Goal: Task Accomplishment & Management: Manage account settings

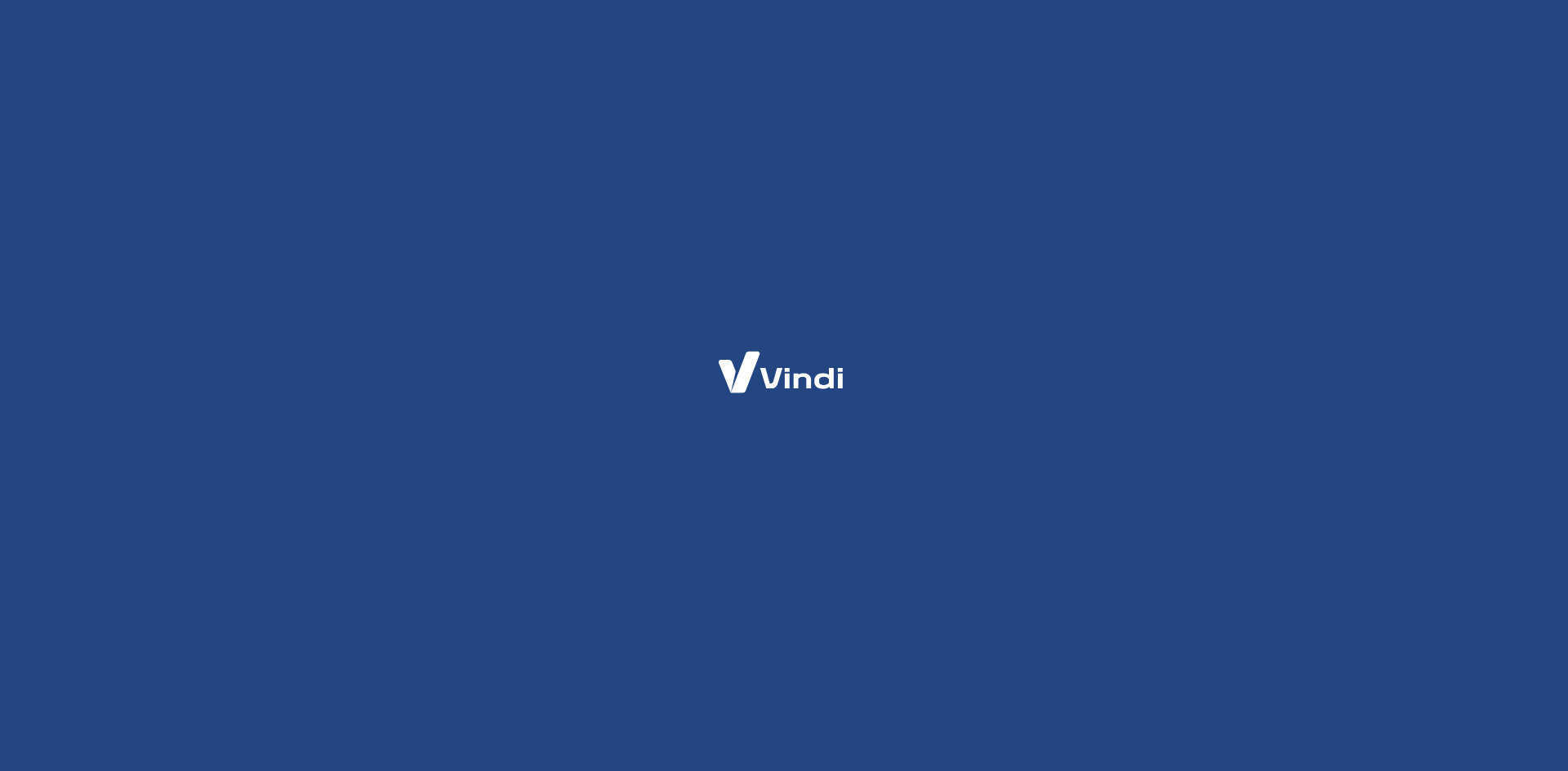
click at [513, 86] on div at bounding box center [784, 385] width 1568 height 771
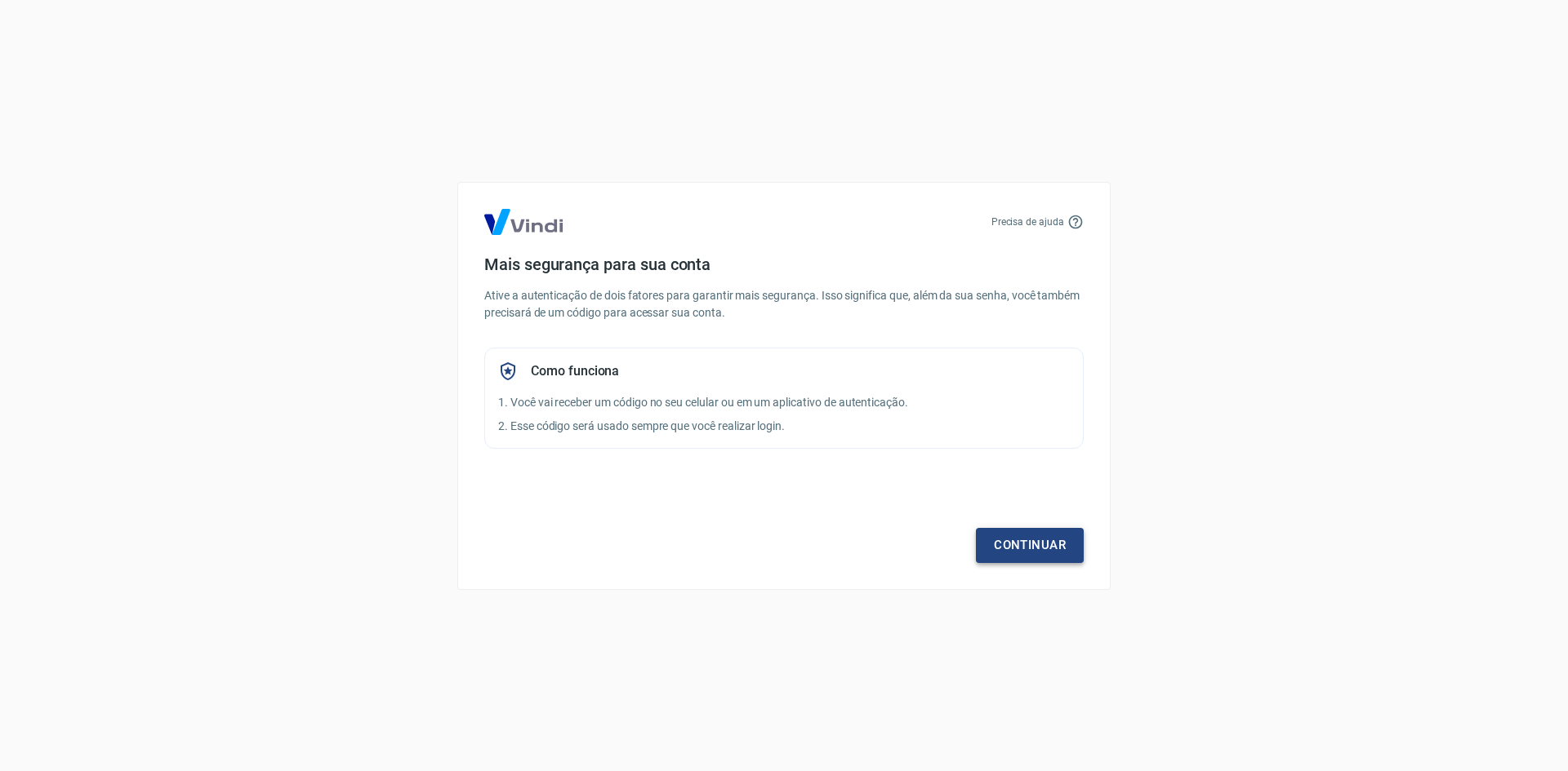
click at [1057, 541] on link "Continuar" at bounding box center [1028, 546] width 107 height 34
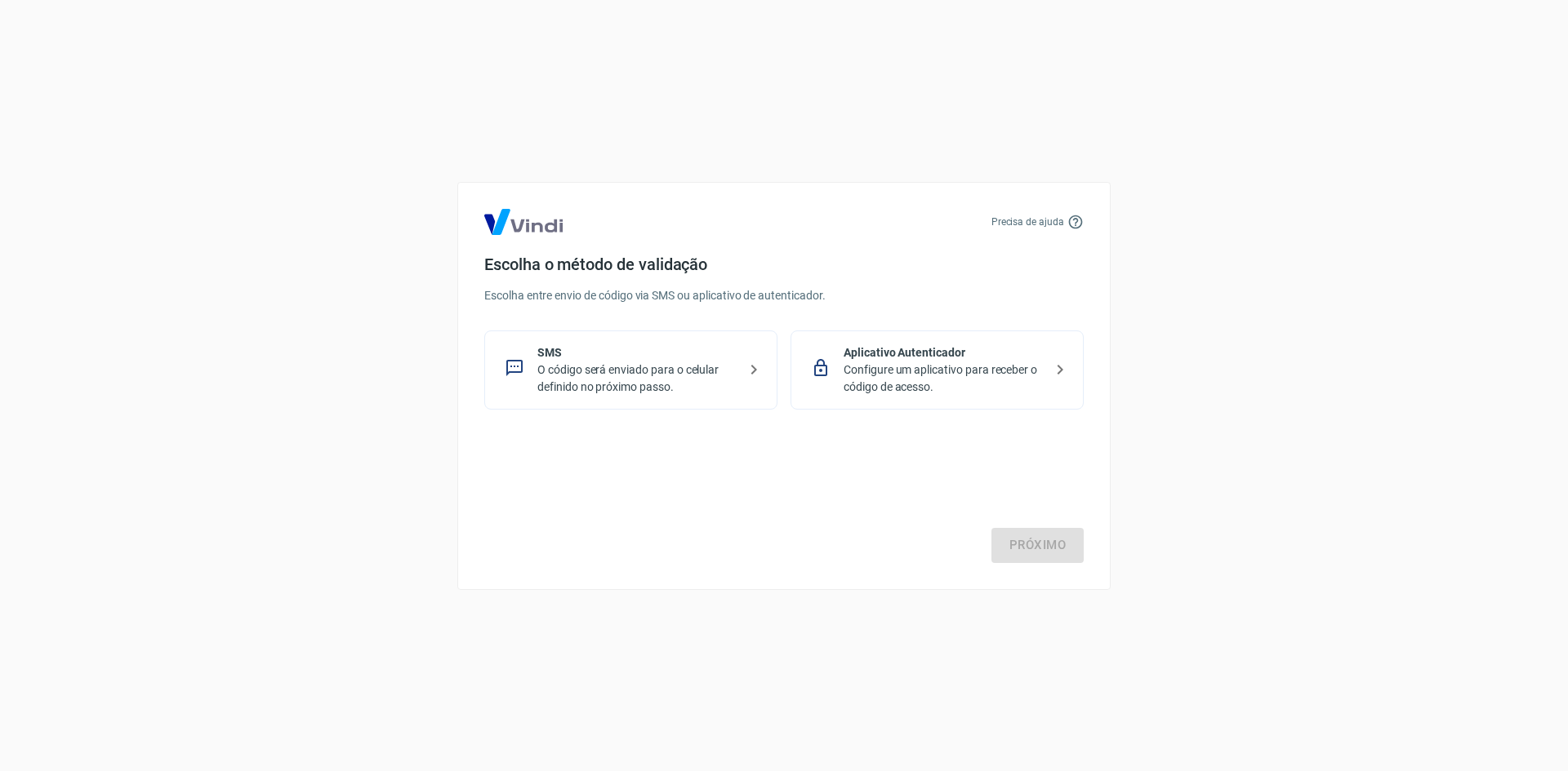
click at [965, 381] on p "Configure um aplicativo para receber o código de acesso." at bounding box center [944, 379] width 200 height 34
click at [1042, 546] on link "Próximo" at bounding box center [1038, 546] width 92 height 34
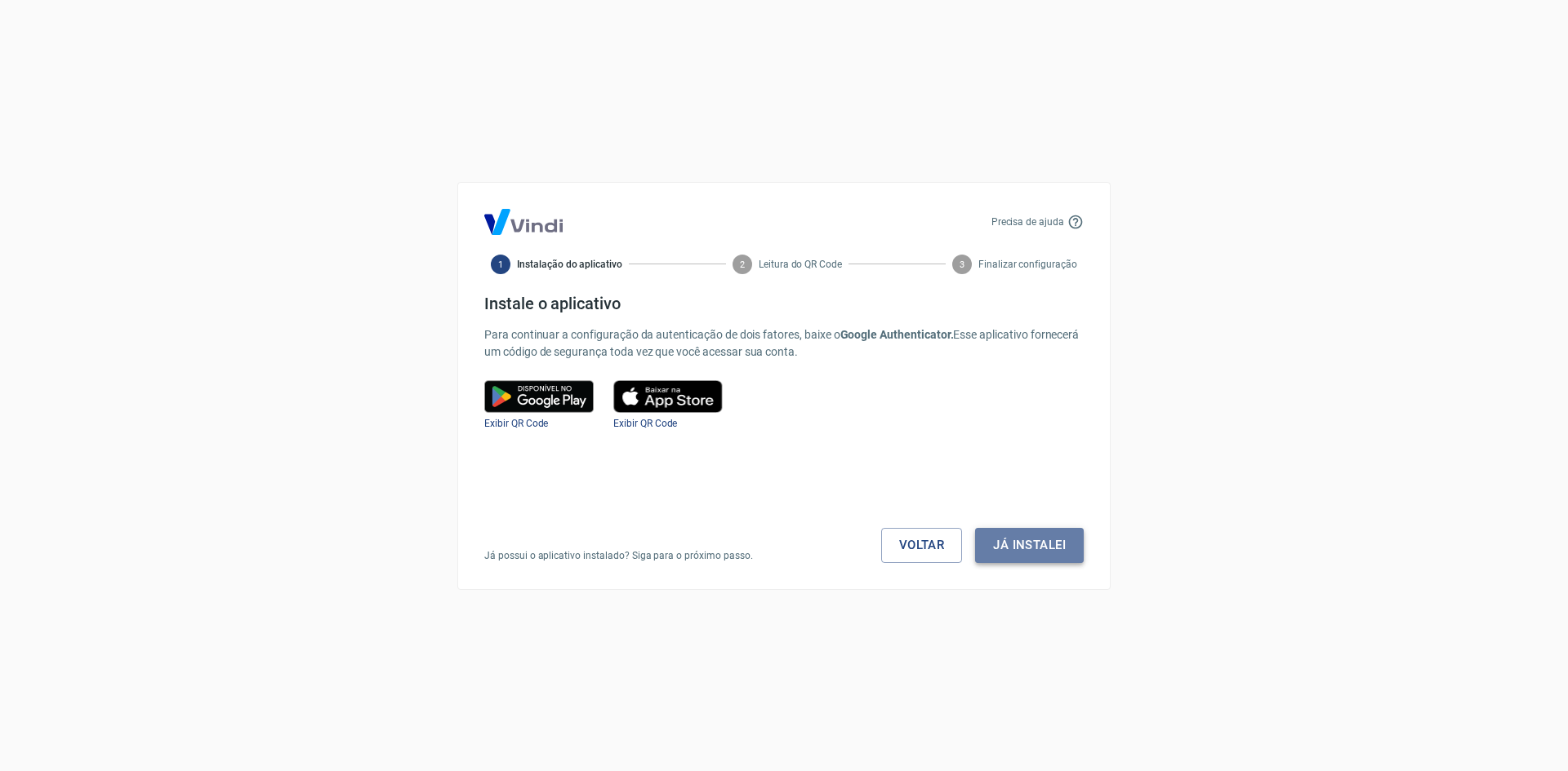
click at [1026, 541] on button "Já instalei" at bounding box center [1029, 546] width 108 height 34
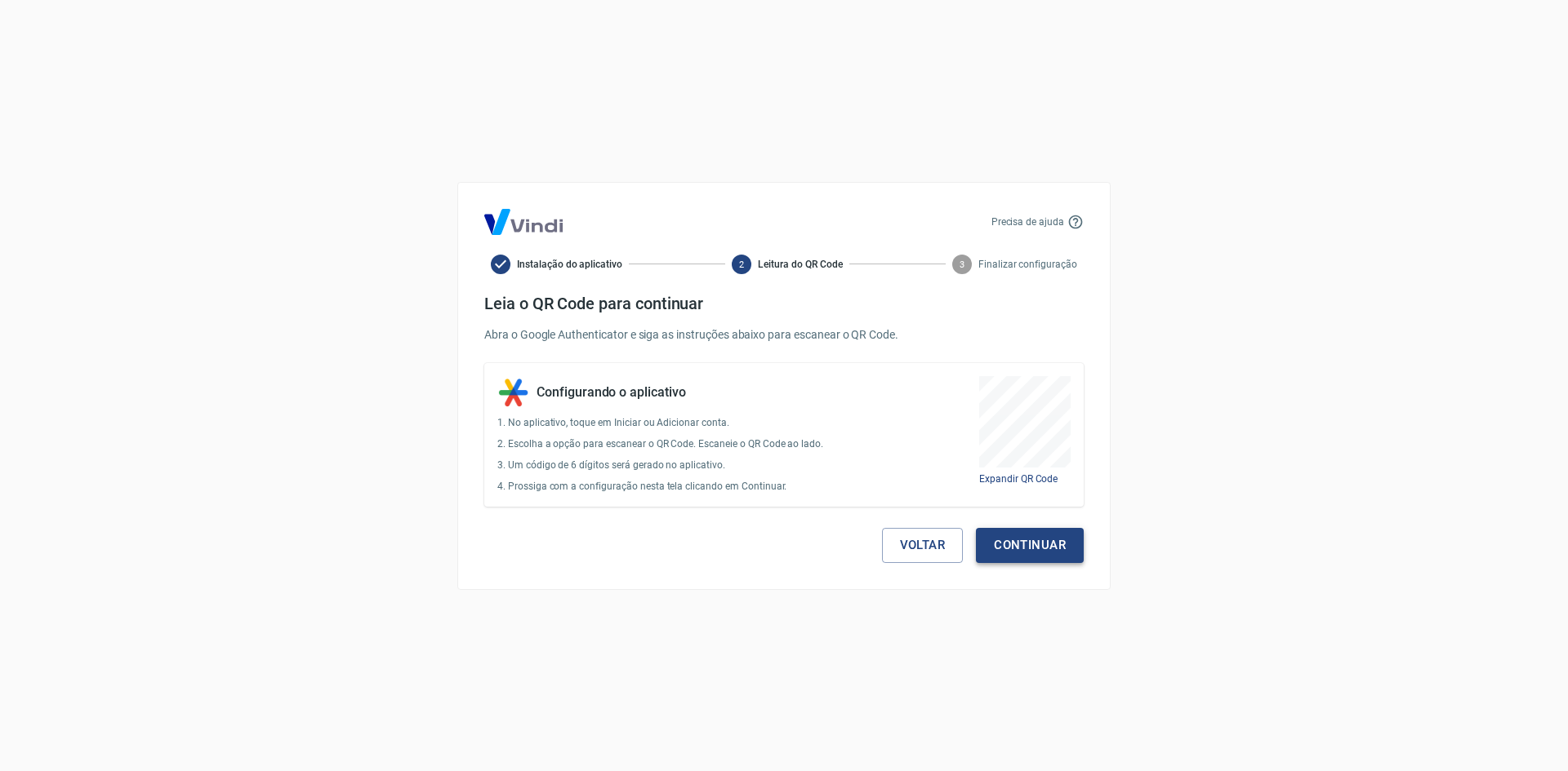
click at [1027, 537] on button "Continuar" at bounding box center [1028, 546] width 107 height 34
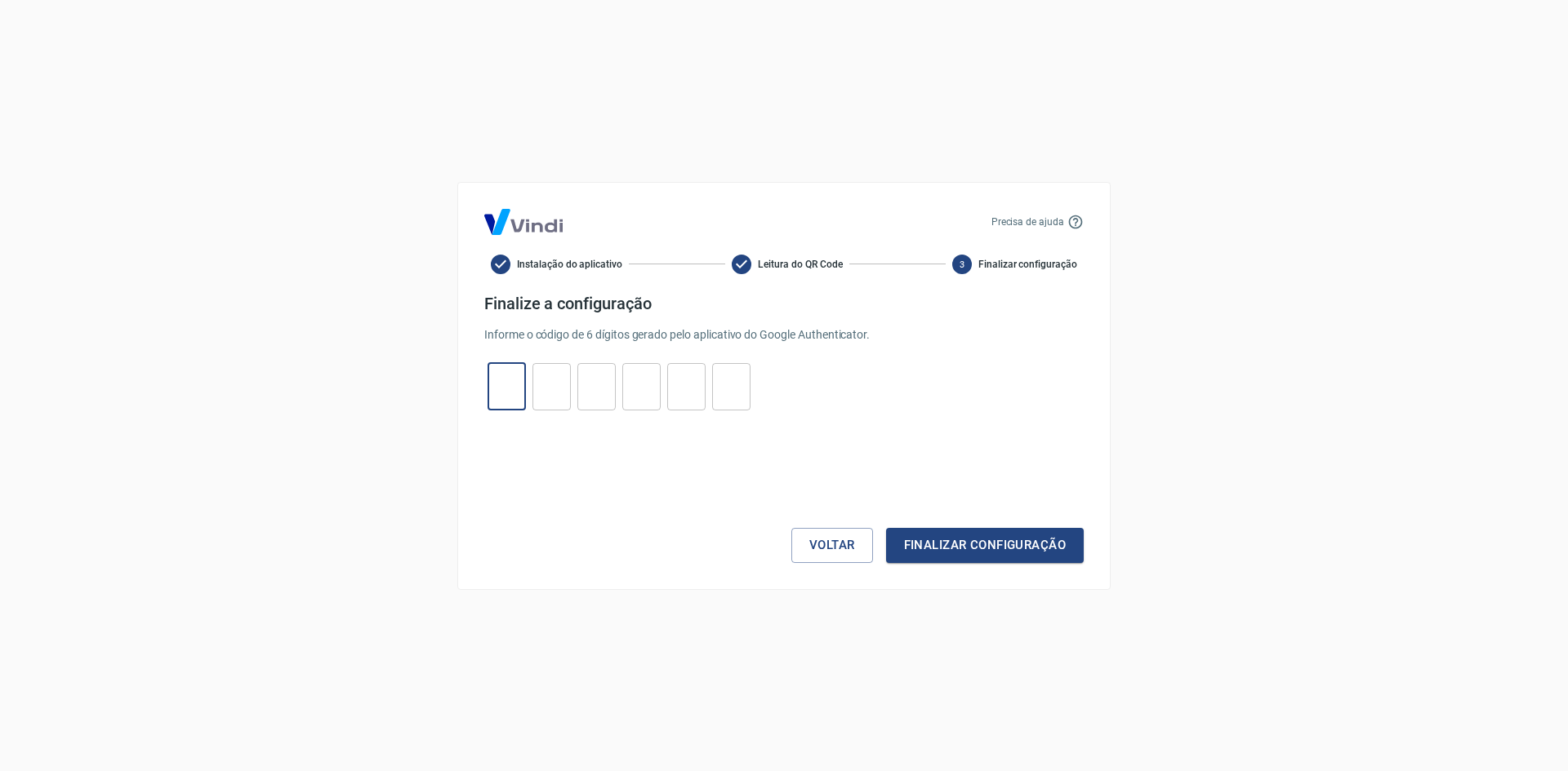
click at [500, 387] on input "tel" at bounding box center [506, 386] width 39 height 35
type input "3"
type input "5"
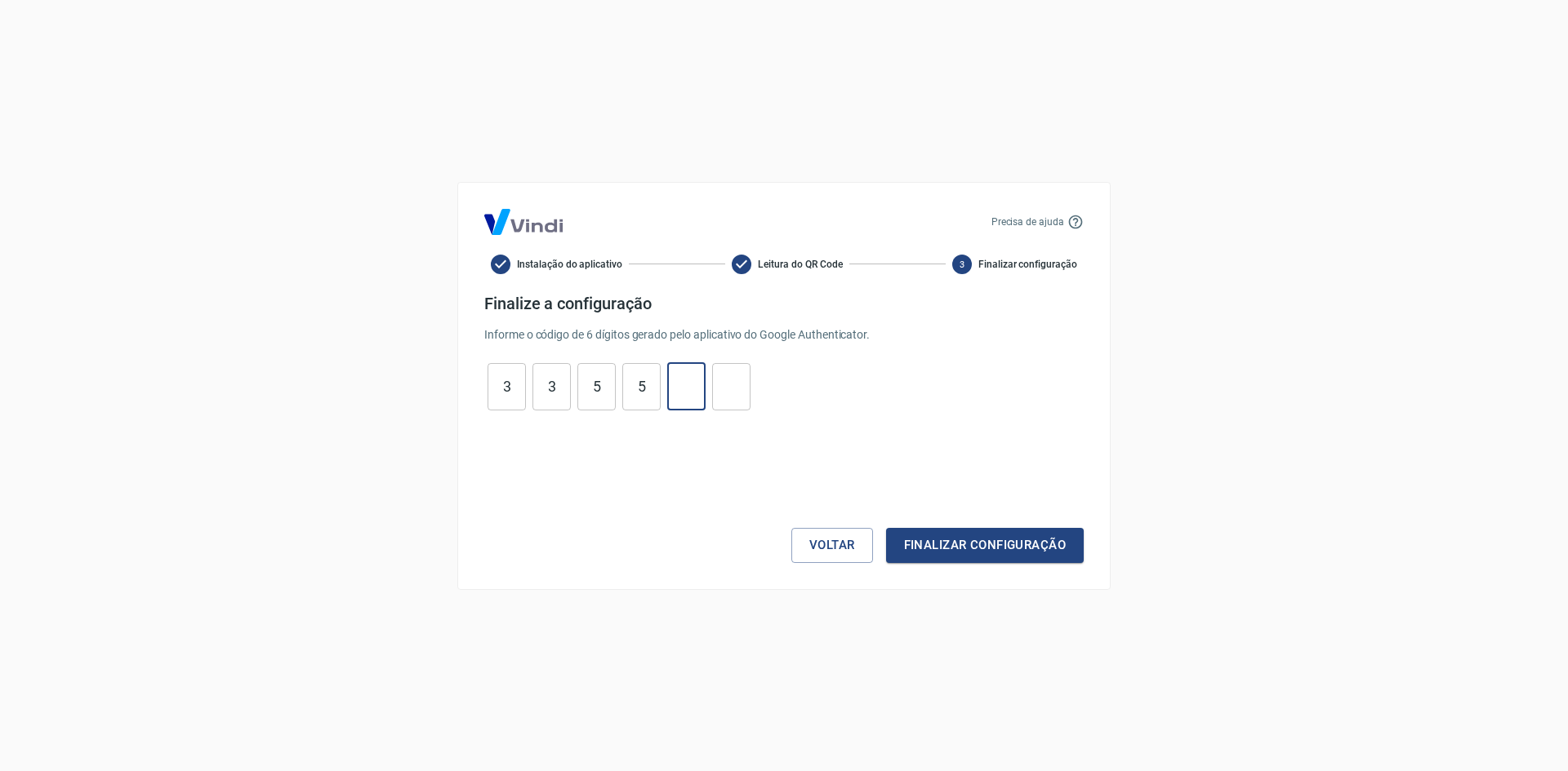
type input "2"
type input "7"
type input "2"
type input "5"
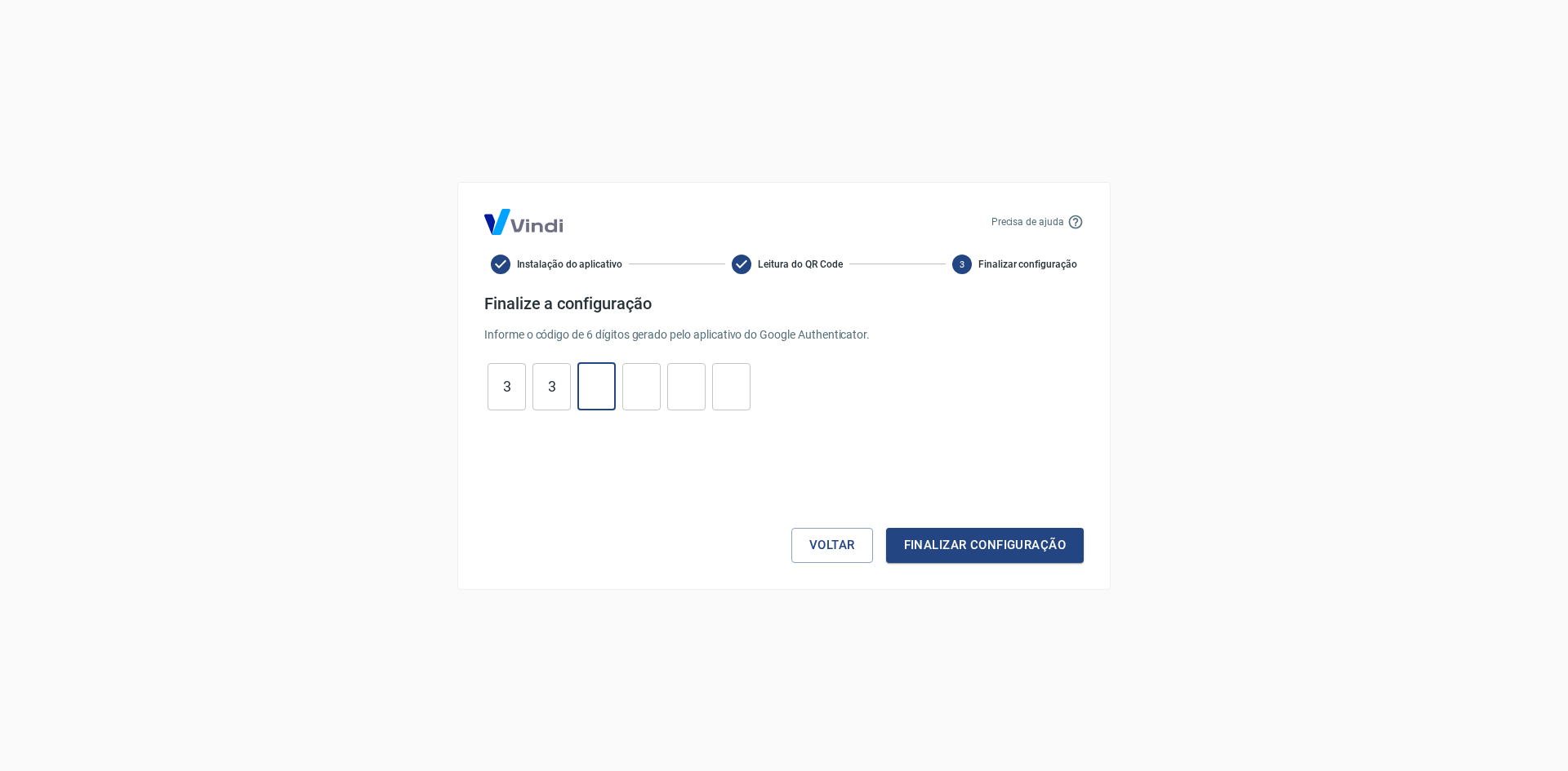
type input "3"
type input "0"
type input "4"
type input "7"
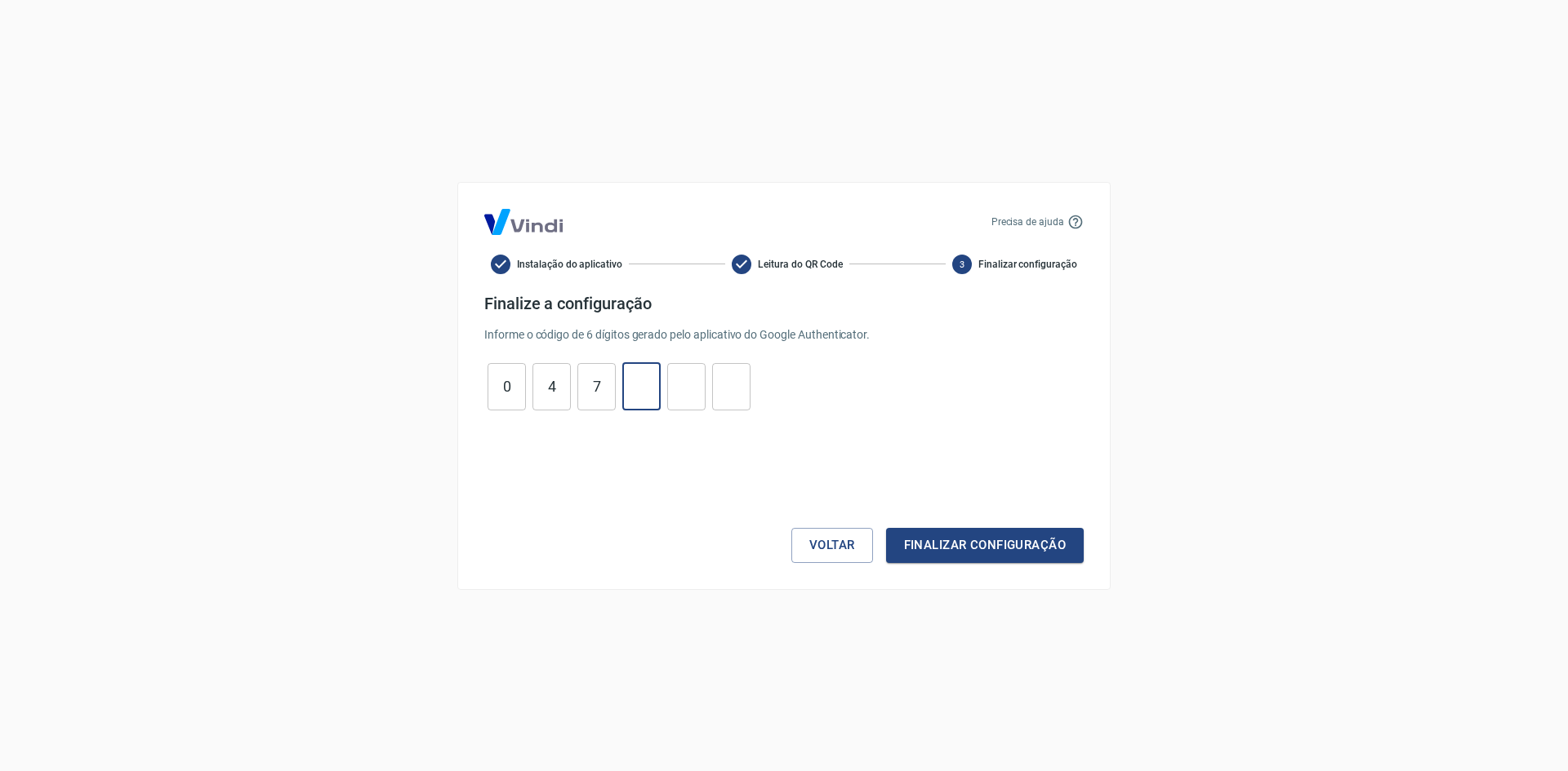
type input "8"
type input "0"
type input "4"
click at [957, 545] on button "Finalizar configuração" at bounding box center [984, 546] width 198 height 34
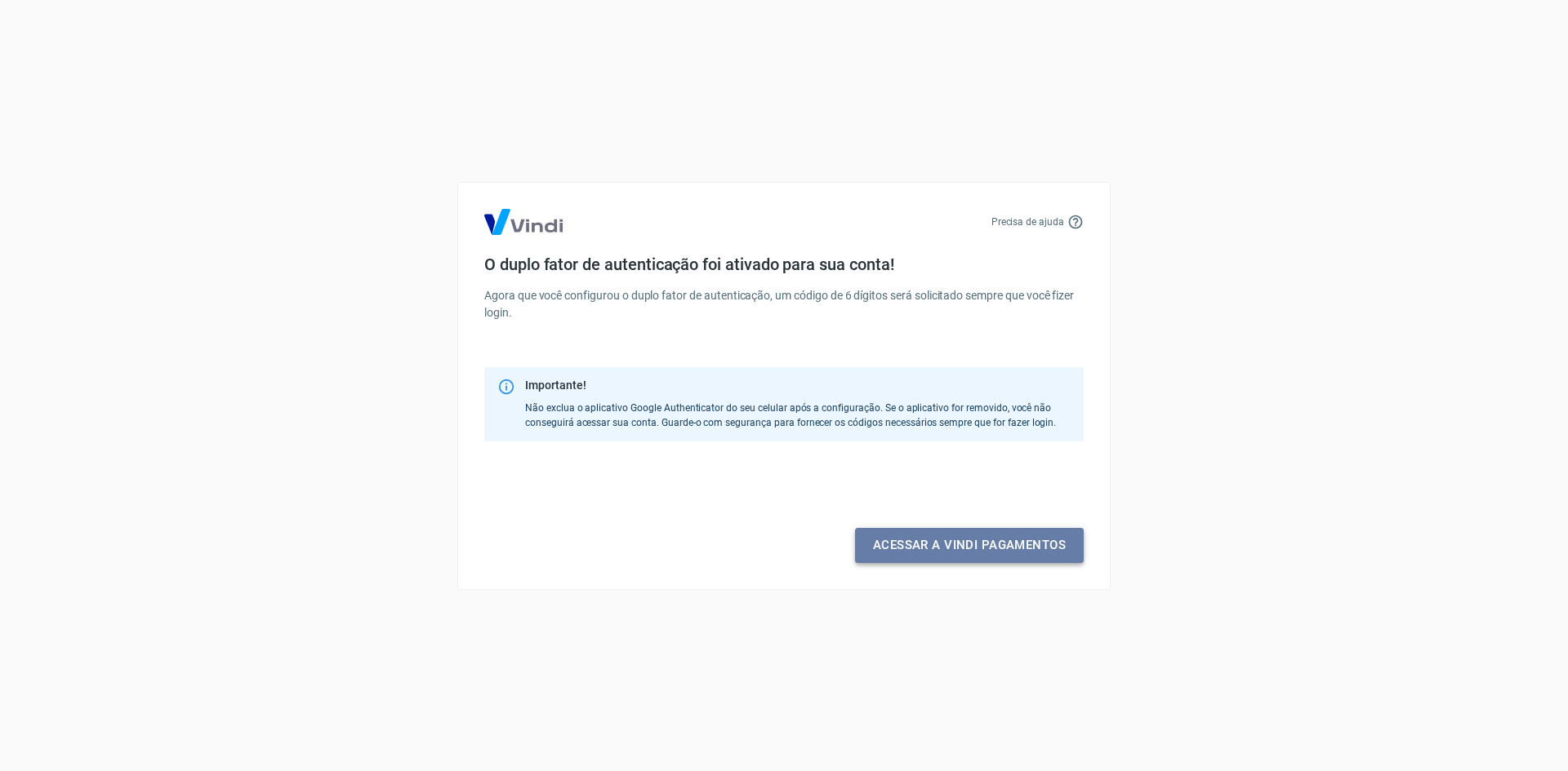
click at [957, 545] on link "Acessar a Vindi pagamentos" at bounding box center [969, 546] width 228 height 34
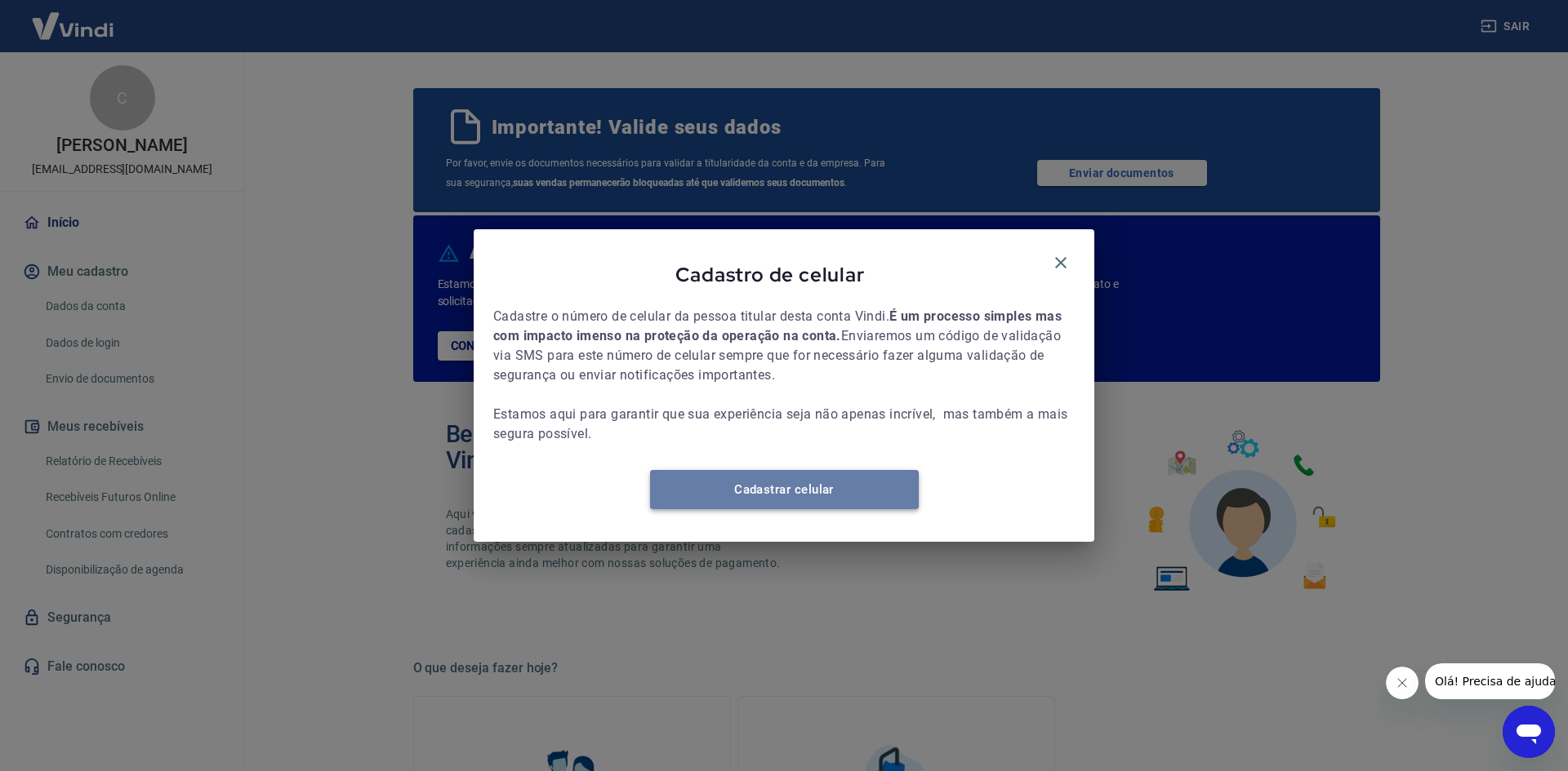
click at [816, 487] on link "Cadastrar celular" at bounding box center [784, 489] width 269 height 39
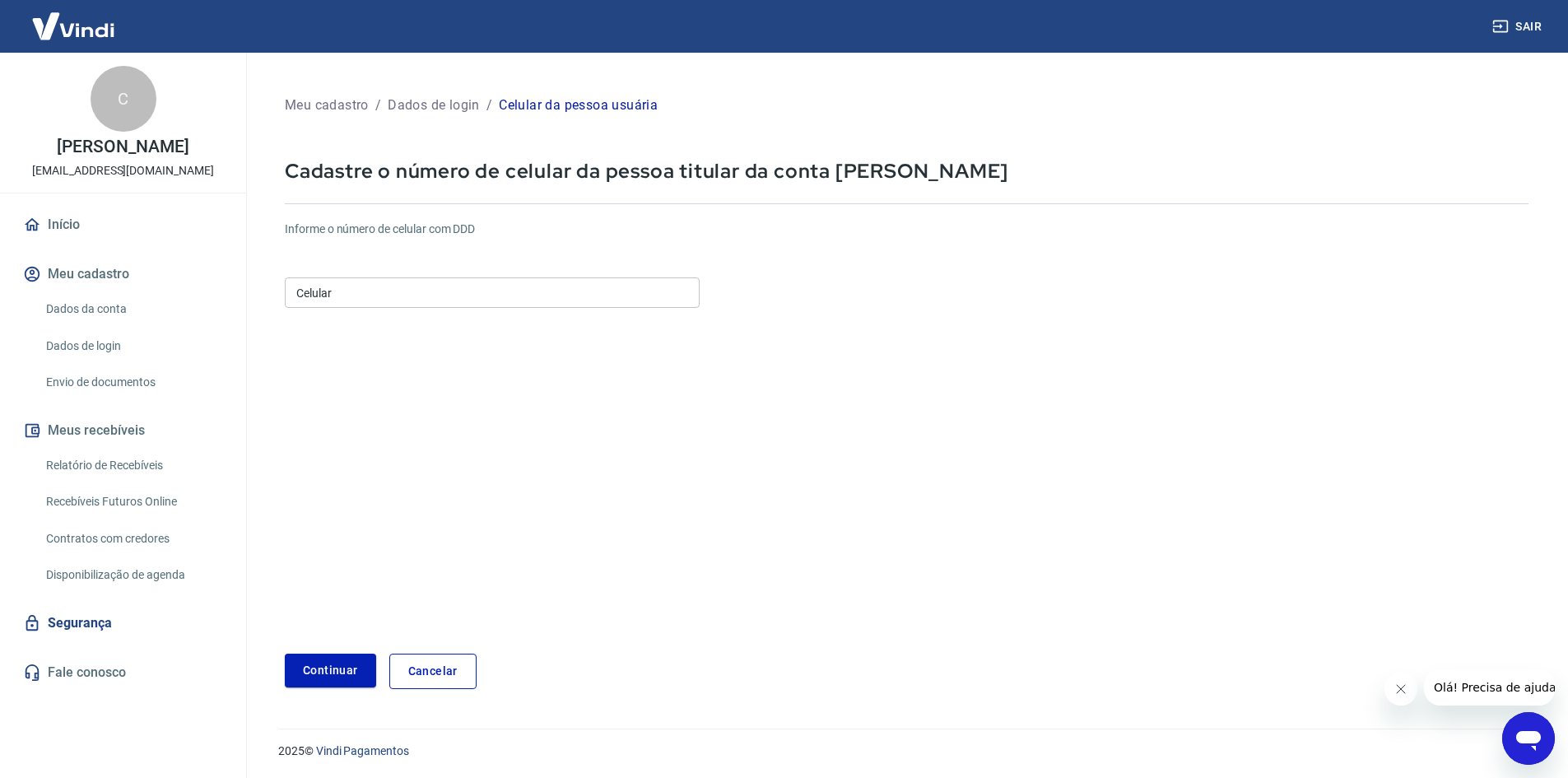
click at [446, 285] on input "Celular" at bounding box center [492, 292] width 415 height 30
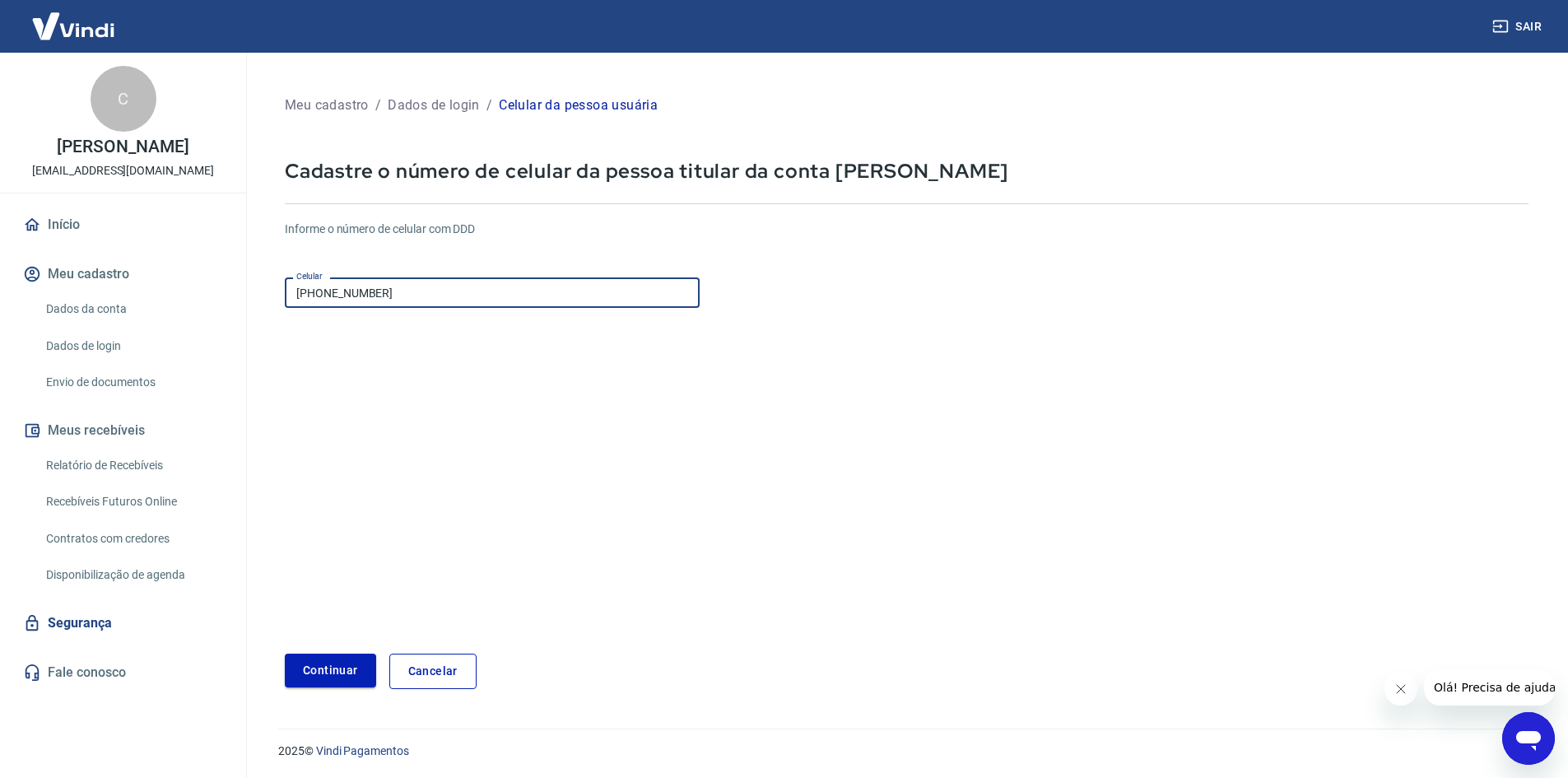
type input "(47) 98825-1988"
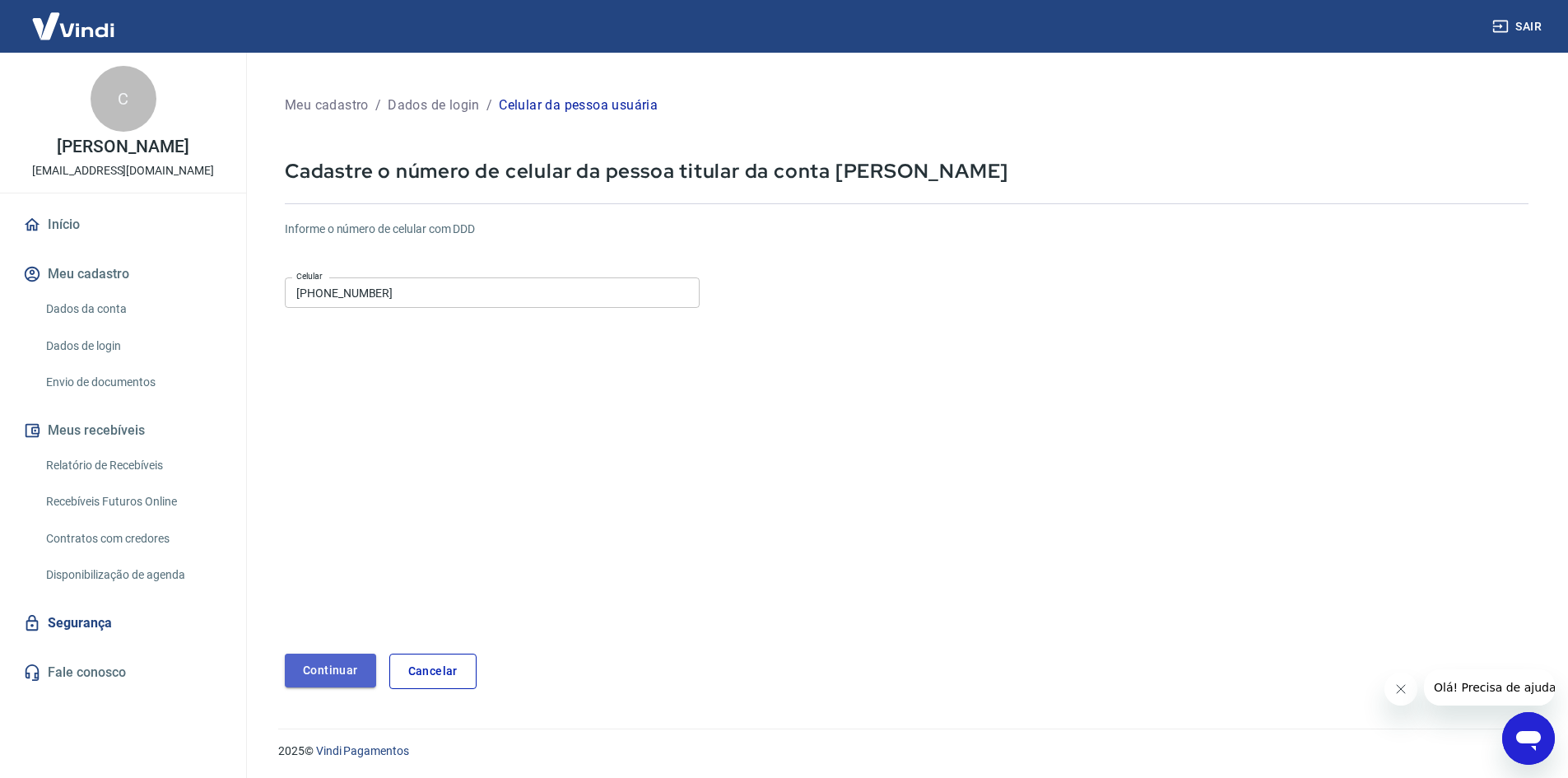
click at [325, 662] on button "Continuar" at bounding box center [330, 671] width 91 height 34
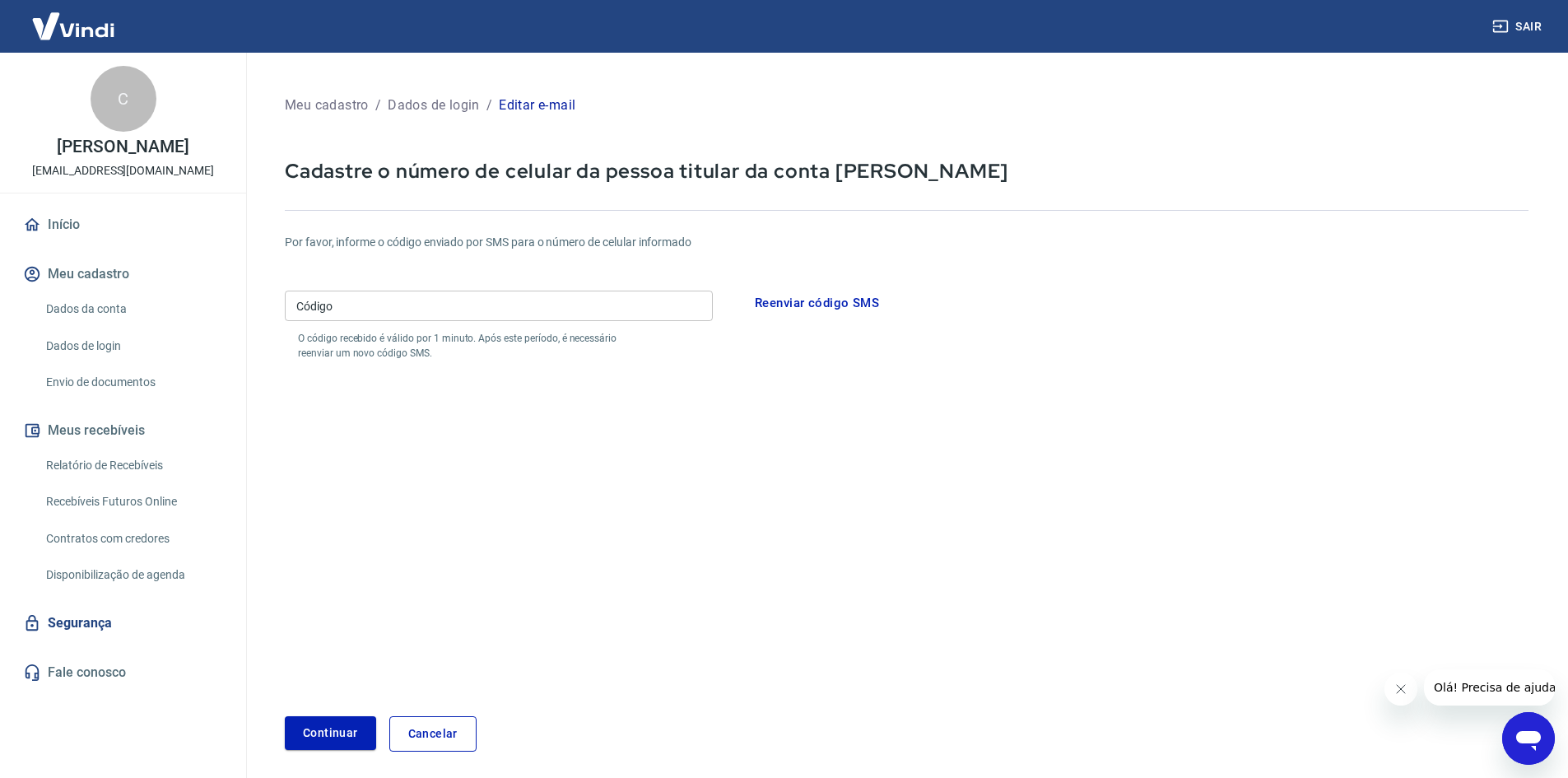
click at [423, 307] on input "Código" at bounding box center [498, 305] width 428 height 30
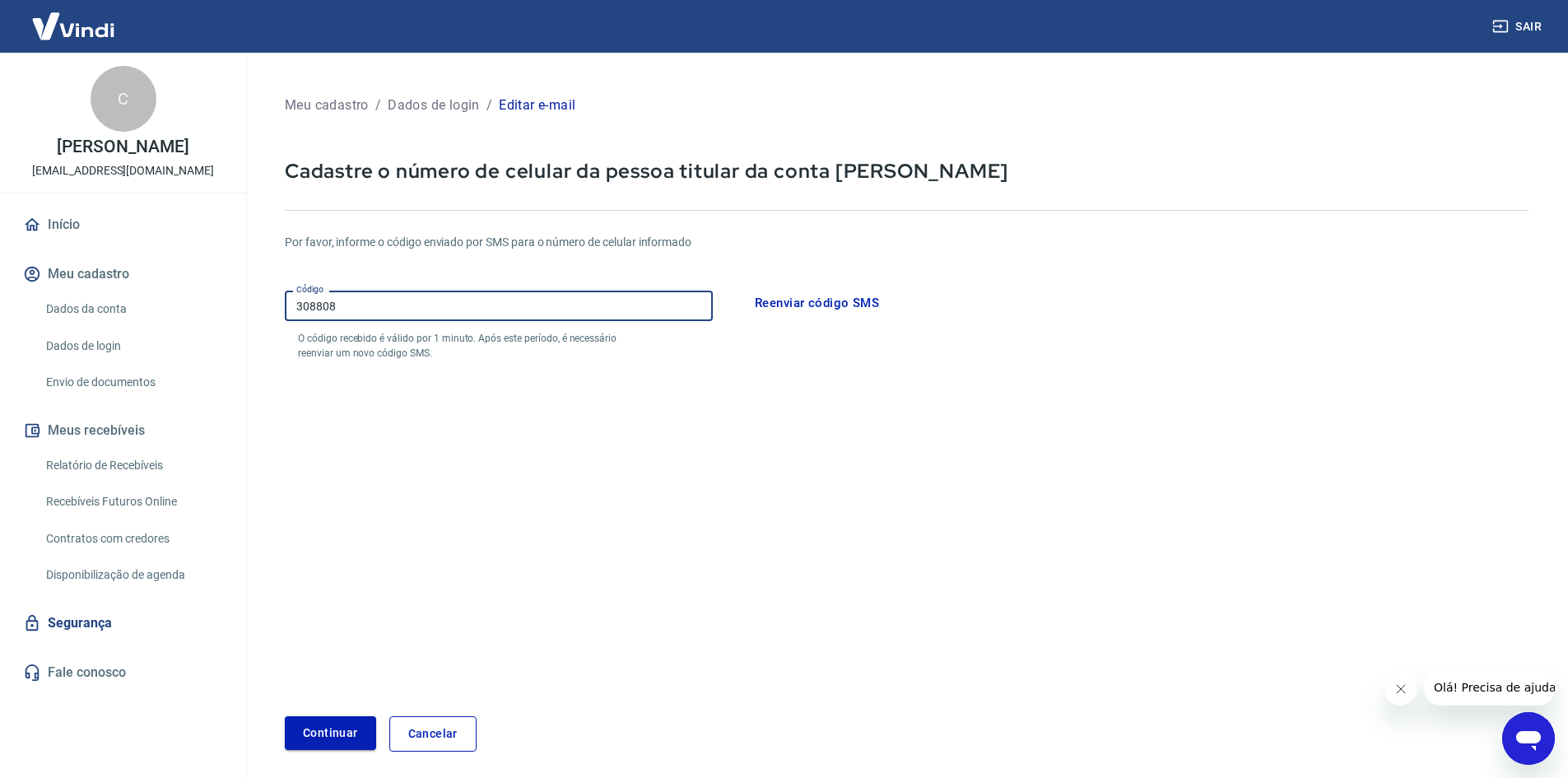
type input "308808"
click at [347, 732] on button "Continuar" at bounding box center [330, 733] width 91 height 34
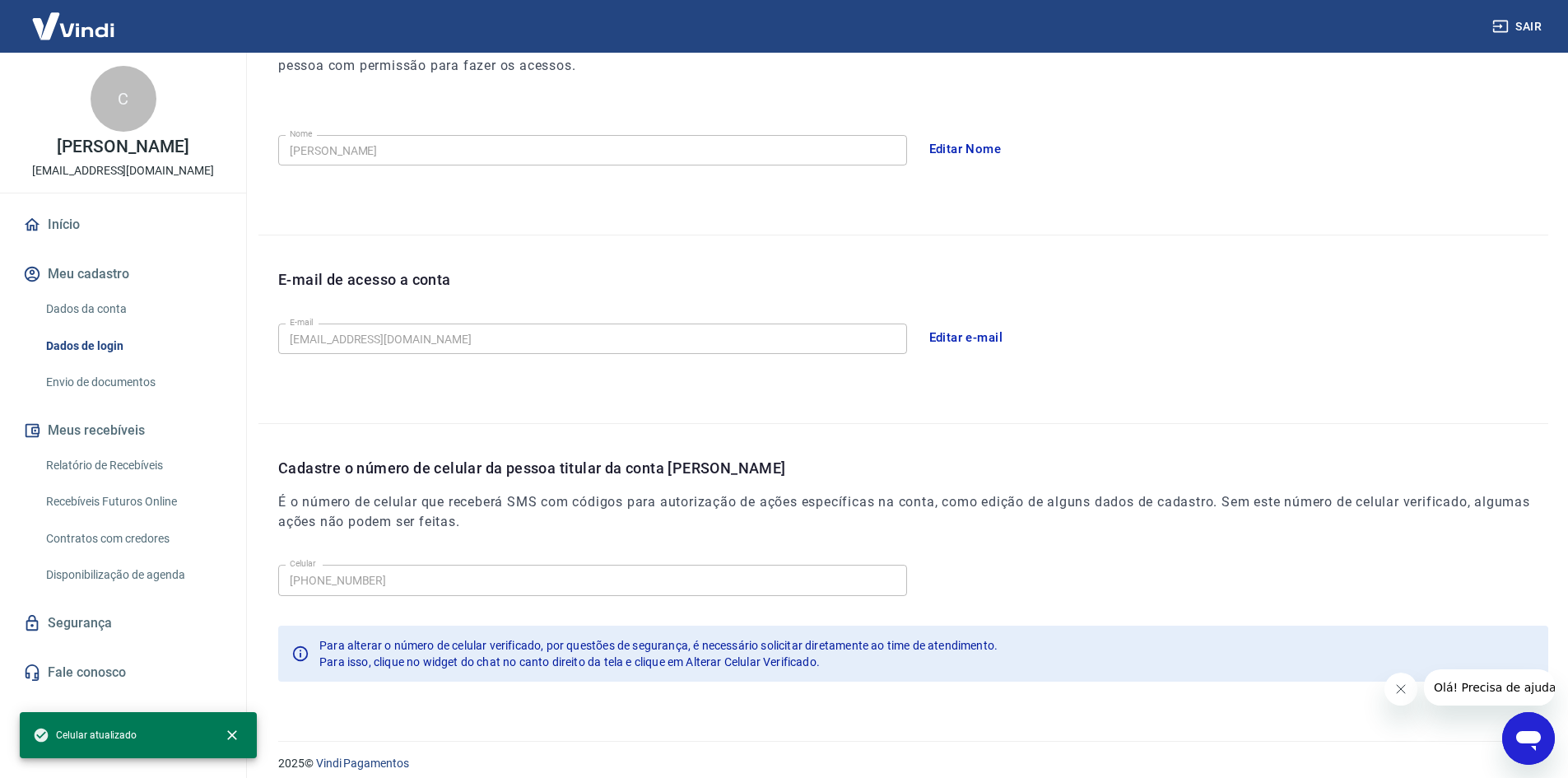
scroll to position [277, 0]
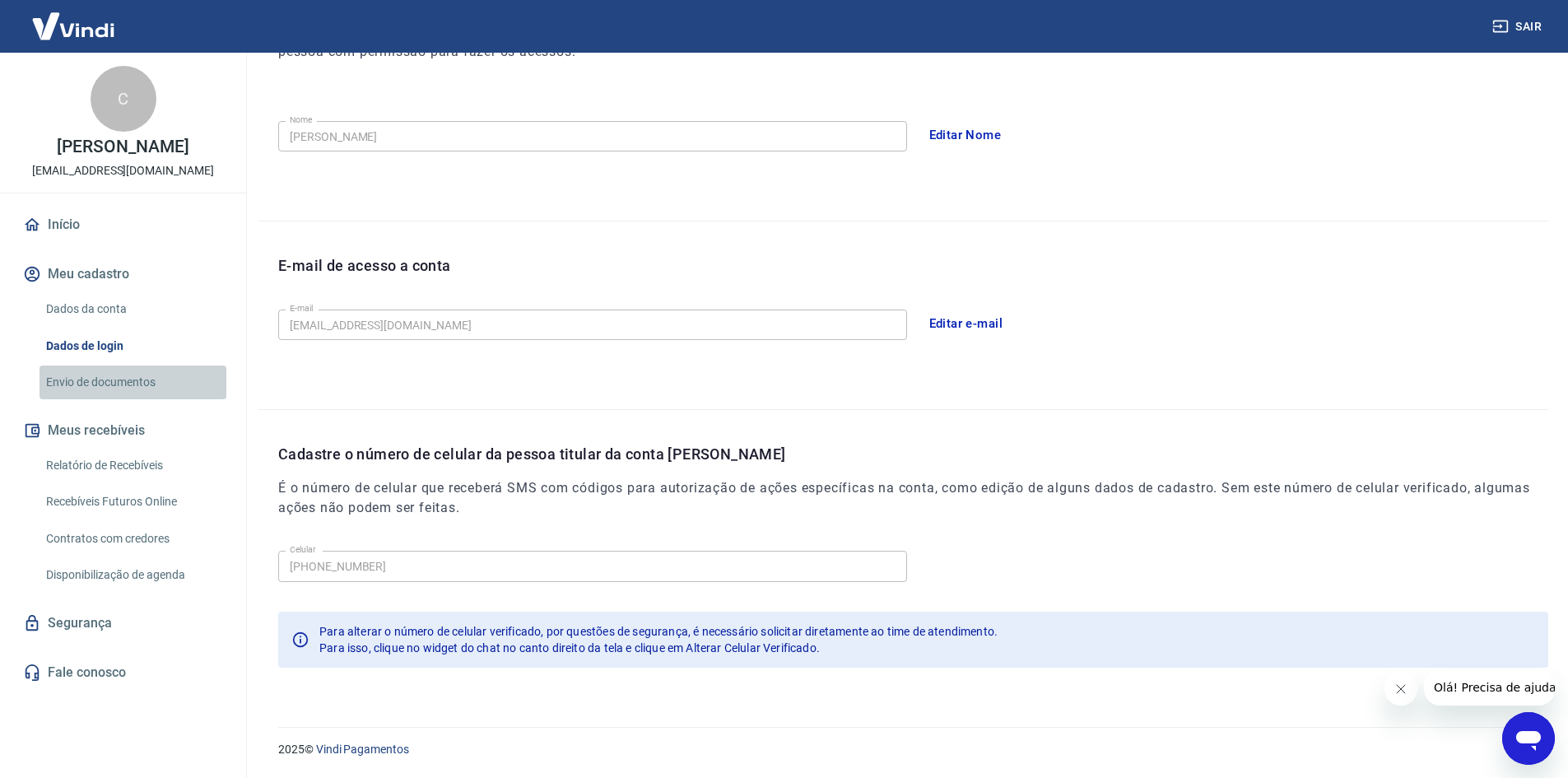
click at [111, 374] on link "Envio de documentos" at bounding box center [132, 382] width 186 height 34
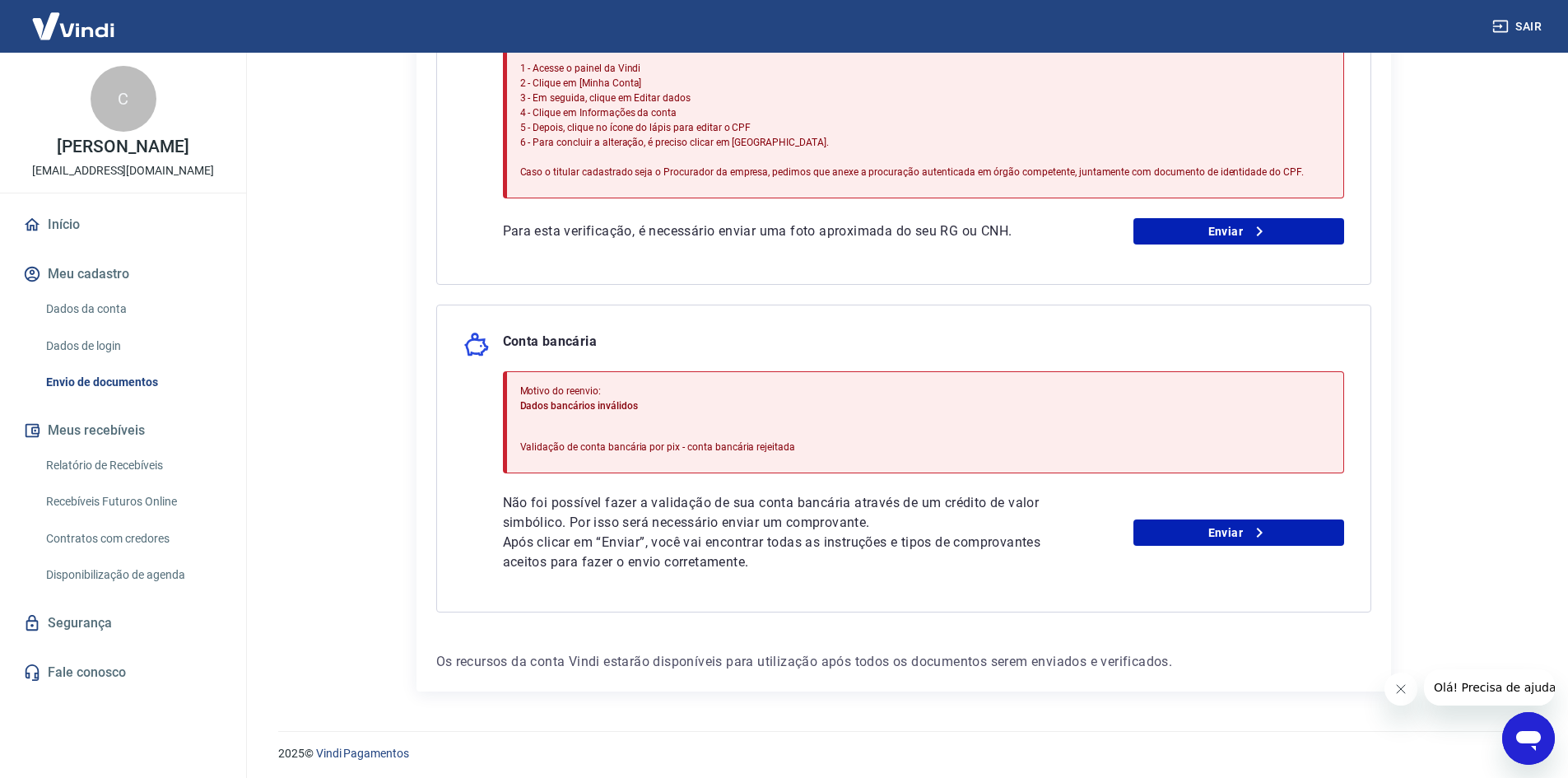
scroll to position [547, 0]
